Goal: Transaction & Acquisition: Purchase product/service

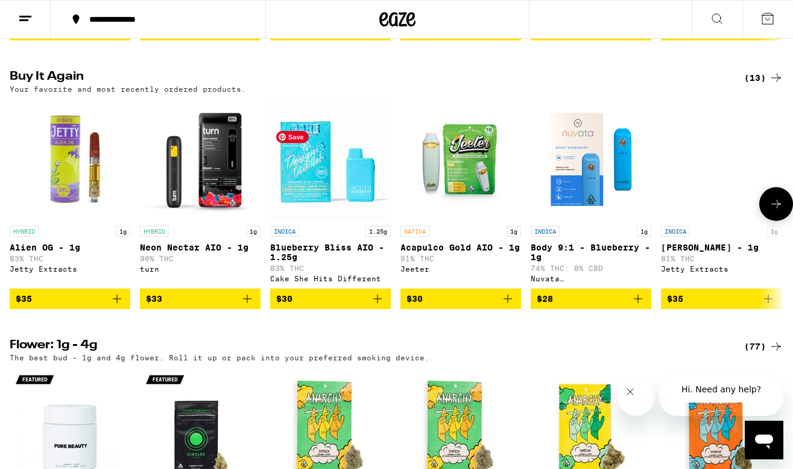
scroll to position [928, 0]
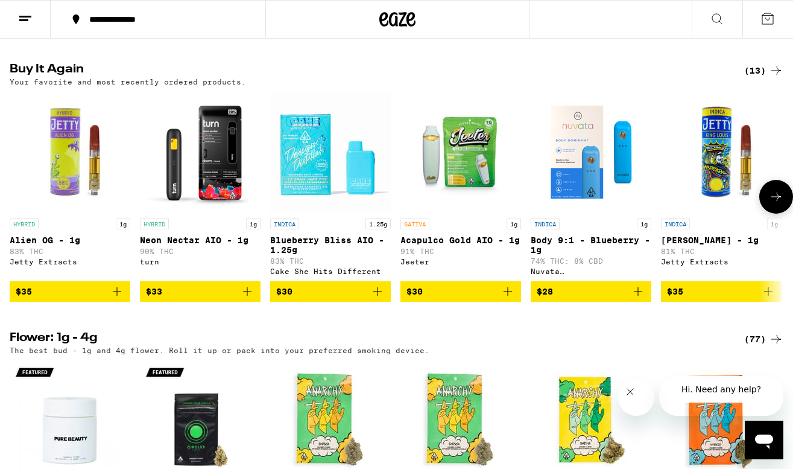
click at [118, 299] on icon "Add to bag" at bounding box center [117, 291] width 14 height 14
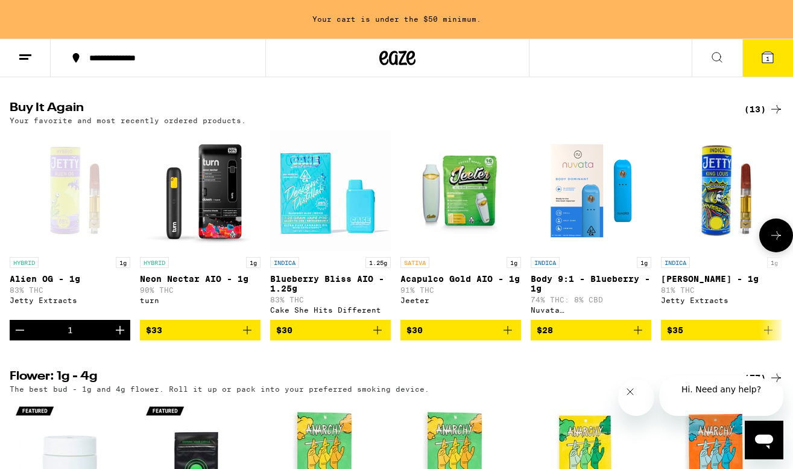
scroll to position [966, 0]
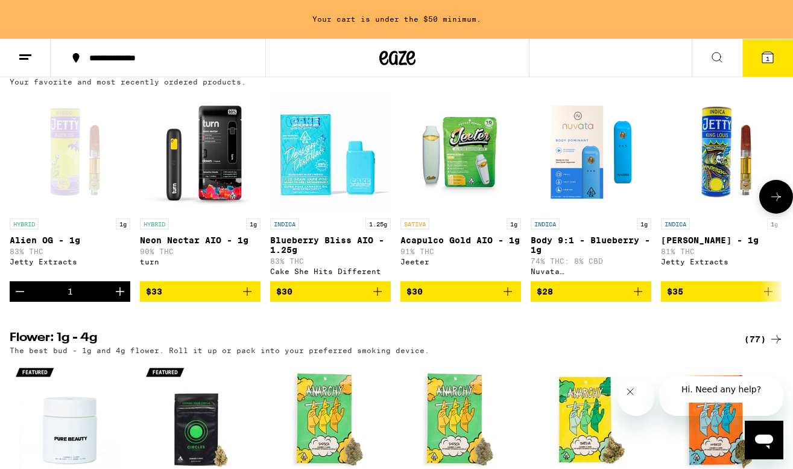
click at [117, 299] on icon "Increment" at bounding box center [120, 291] width 14 height 14
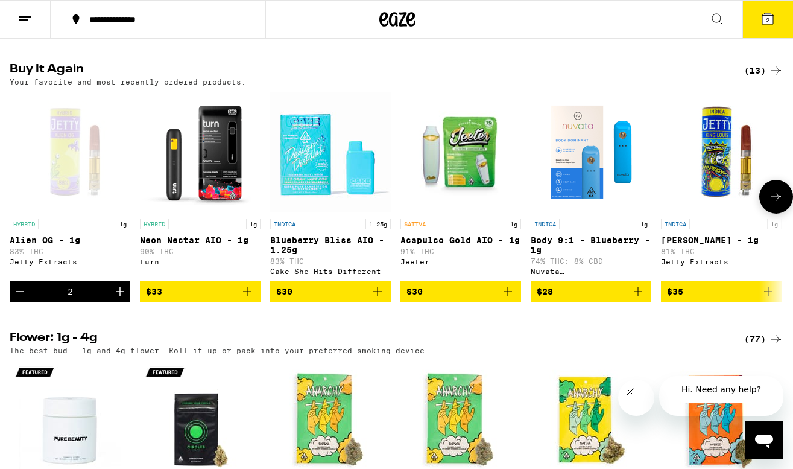
click at [117, 299] on icon "Increment" at bounding box center [120, 291] width 14 height 14
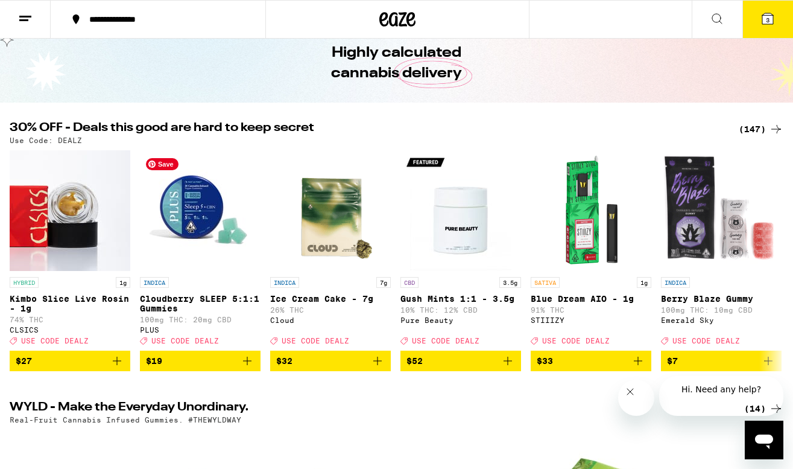
scroll to position [0, 0]
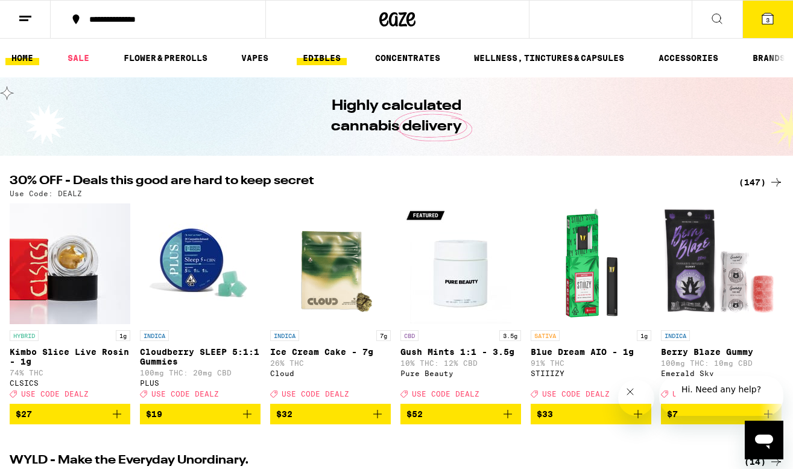
click at [316, 61] on link "EDIBLES" at bounding box center [322, 58] width 50 height 14
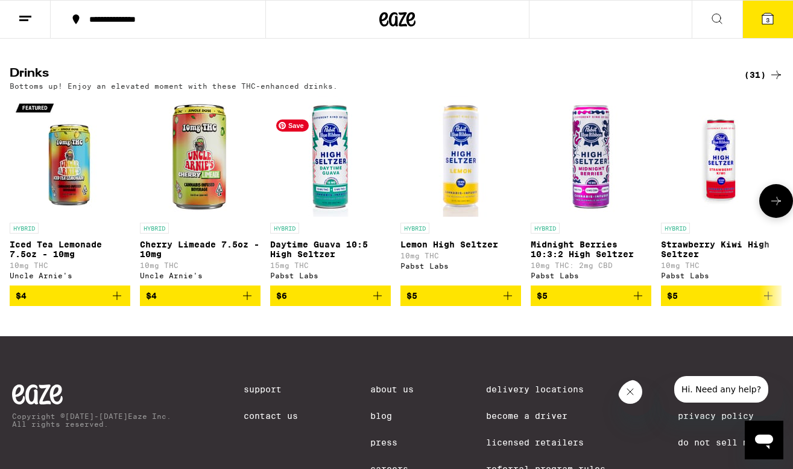
scroll to position [651, 0]
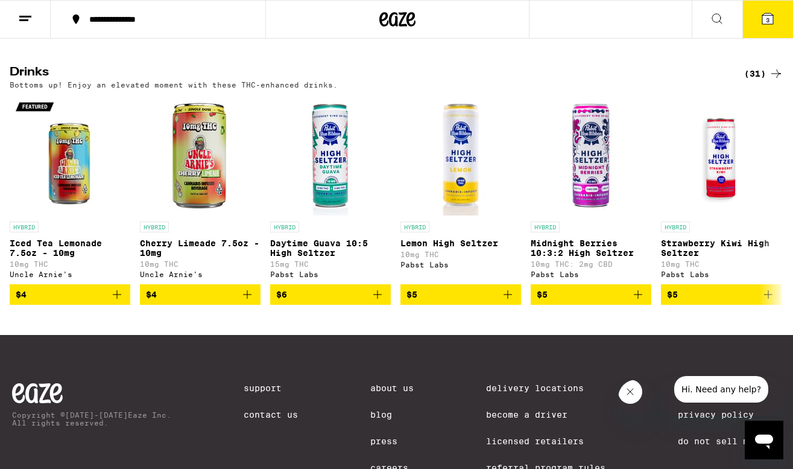
click at [758, 81] on div "(31)" at bounding box center [763, 73] width 39 height 14
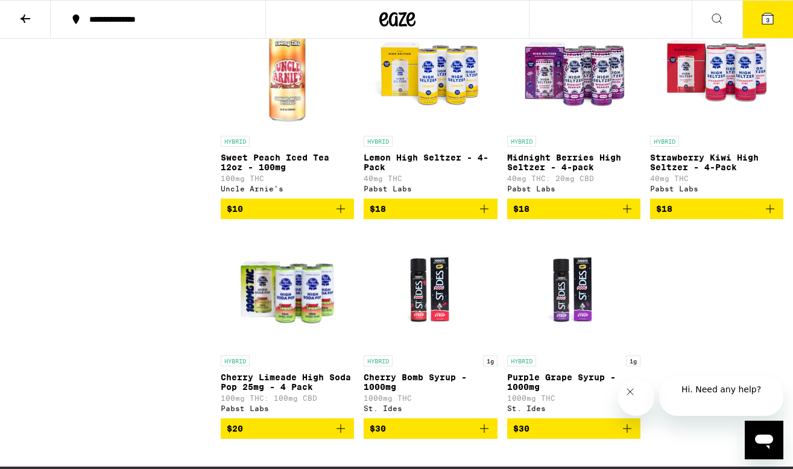
scroll to position [1481, 0]
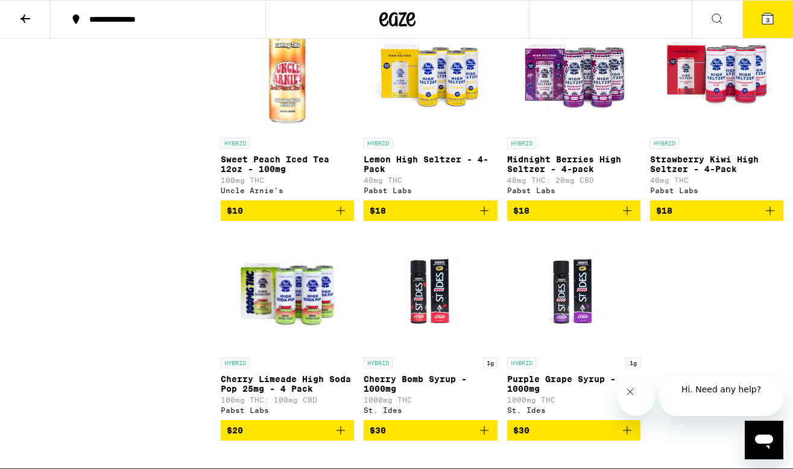
click at [554, 174] on p "Midnight Berries High Seltzer - 4-pack" at bounding box center [573, 163] width 133 height 19
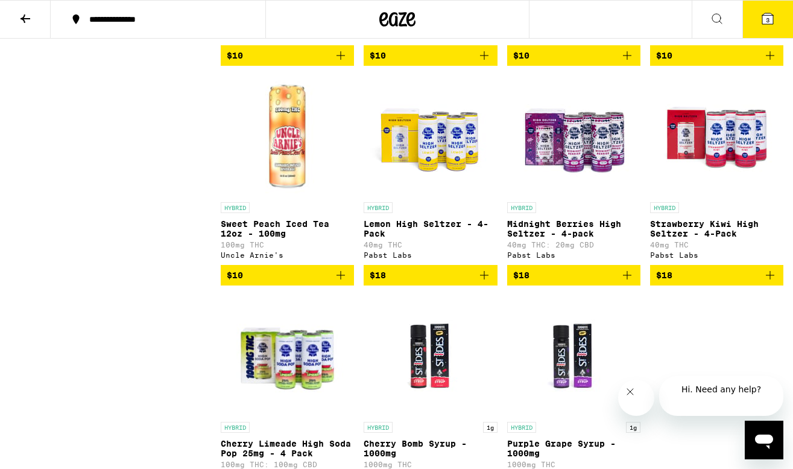
scroll to position [1371, 0]
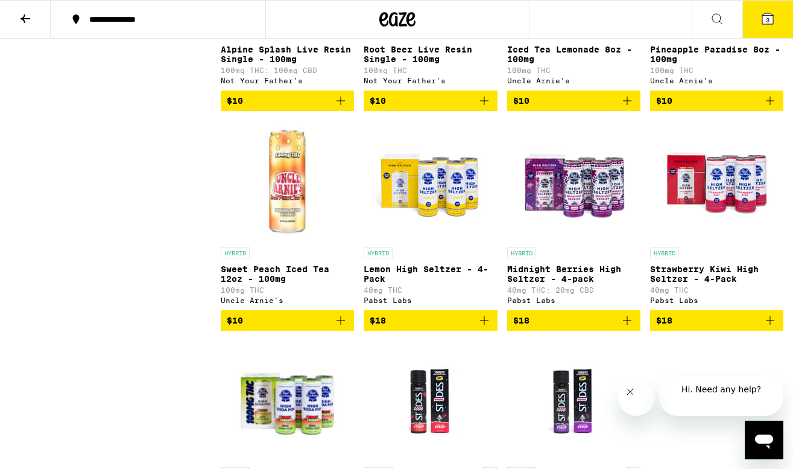
click at [708, 284] on p "Strawberry Kiwi High Seltzer - 4-Pack" at bounding box center [716, 273] width 133 height 19
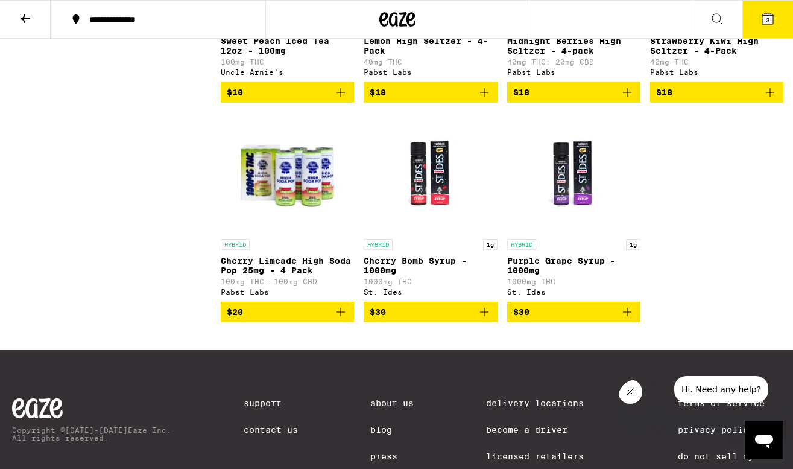
scroll to position [1617, 0]
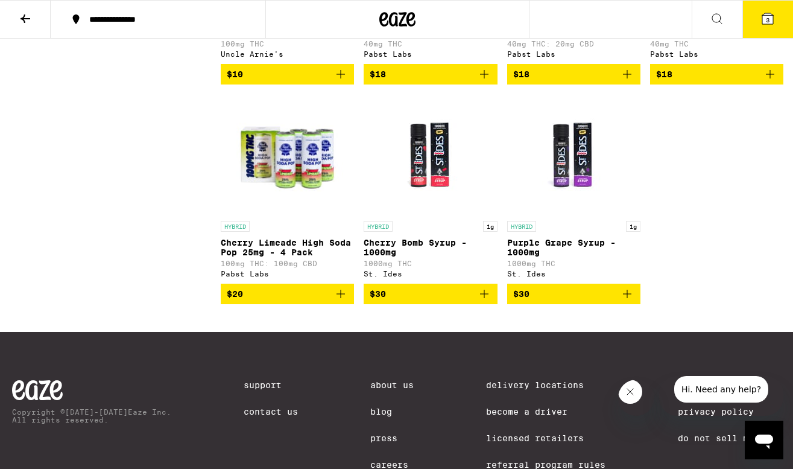
click at [776, 15] on button "3" at bounding box center [768, 19] width 51 height 37
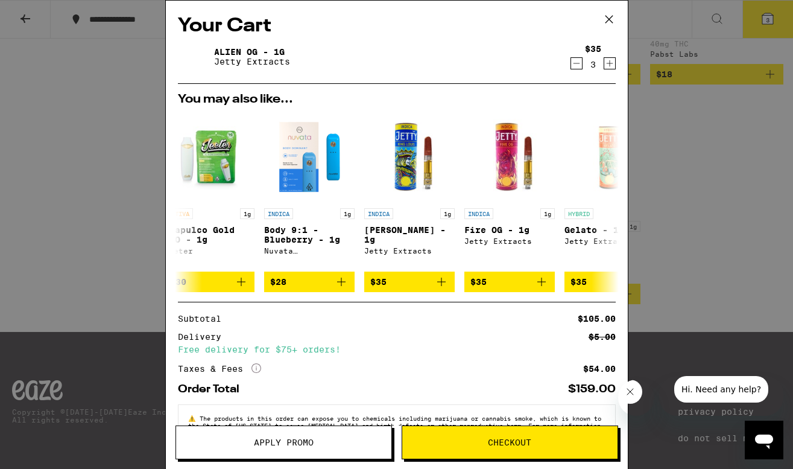
scroll to position [44, 0]
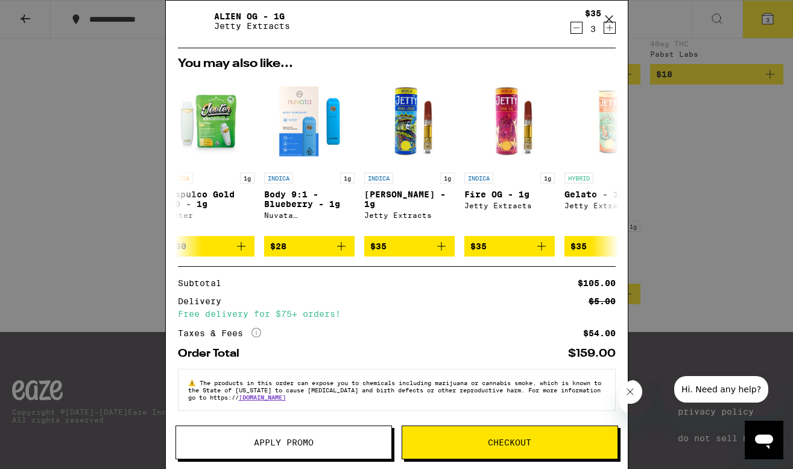
click at [481, 442] on span "Checkout" at bounding box center [509, 442] width 215 height 8
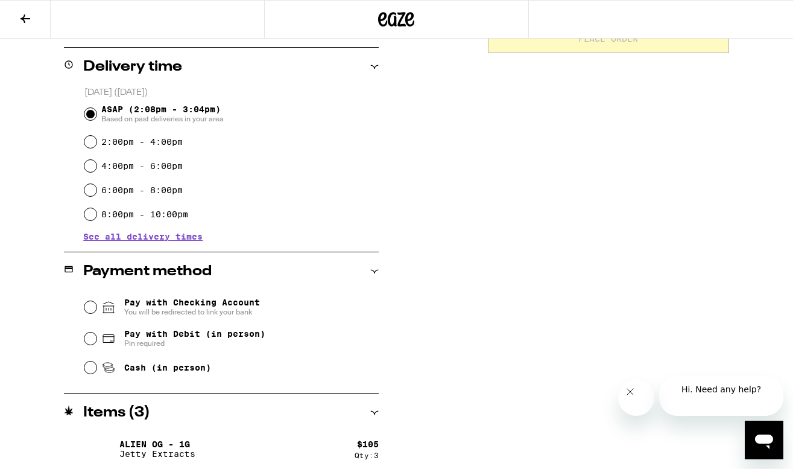
scroll to position [297, 0]
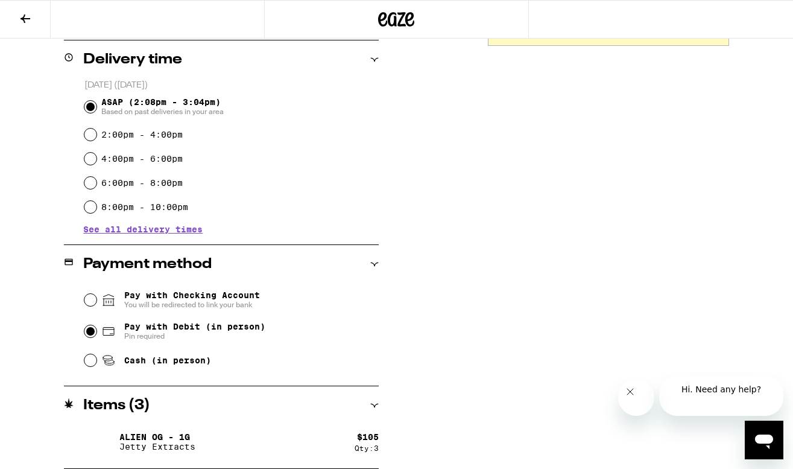
click at [91, 335] on input "Pay with Debit (in person) Pin required" at bounding box center [90, 331] width 12 height 12
radio input "true"
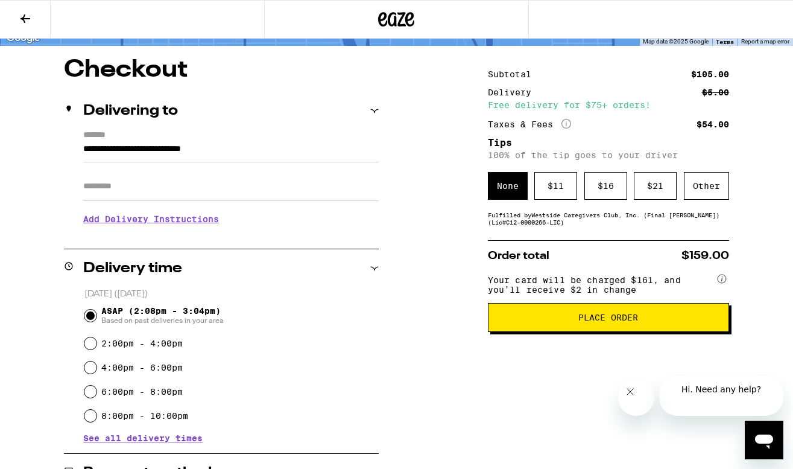
scroll to position [100, 0]
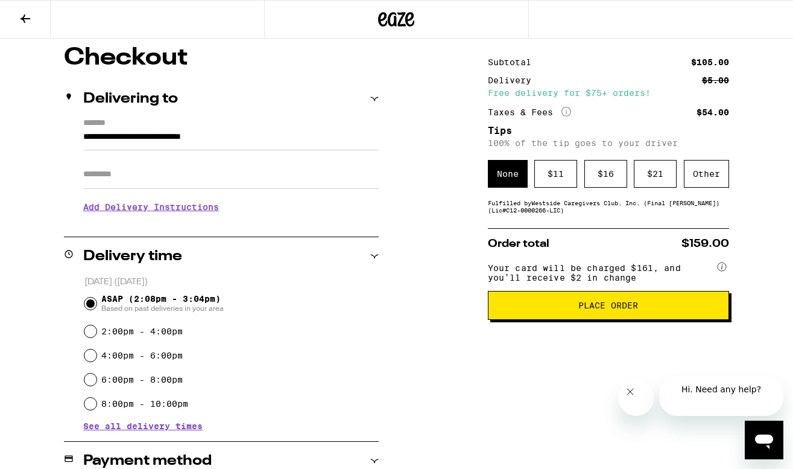
click at [560, 317] on button "Place Order" at bounding box center [608, 305] width 241 height 29
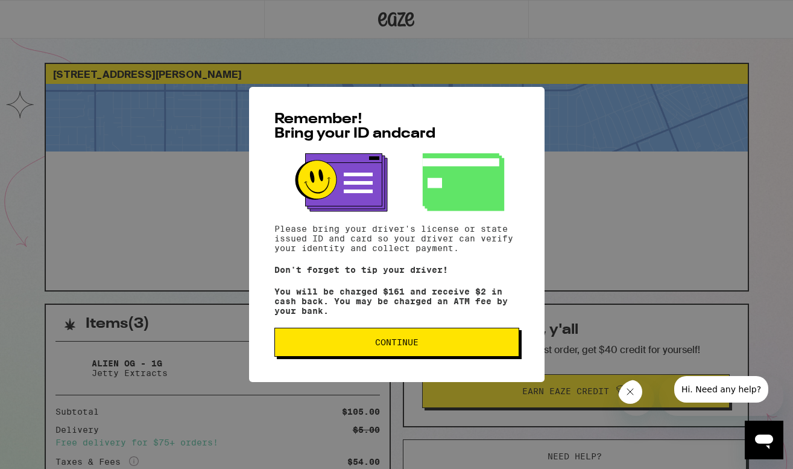
click at [429, 352] on button "Continue" at bounding box center [396, 342] width 245 height 29
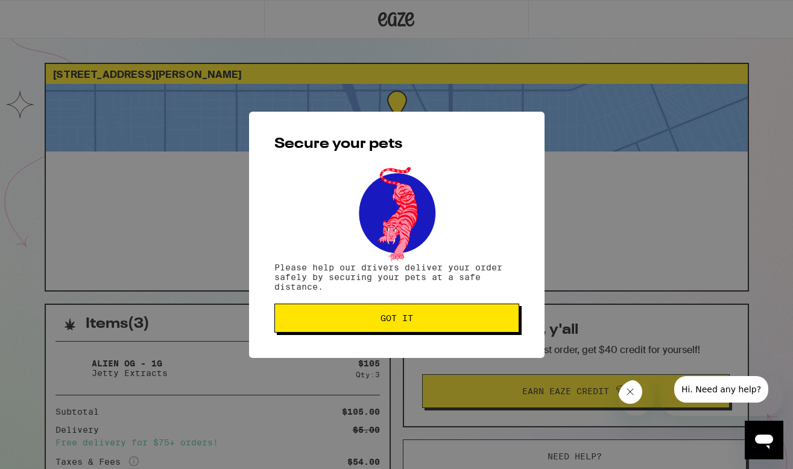
click at [396, 322] on span "Got it" at bounding box center [397, 318] width 33 height 8
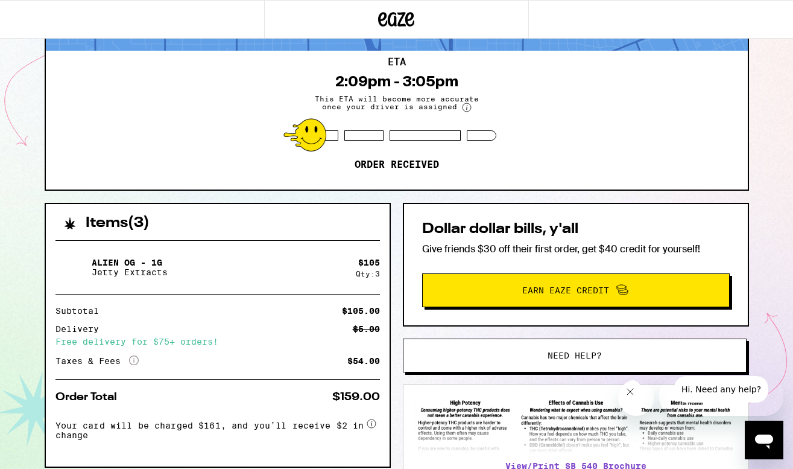
scroll to position [98, 0]
